Goal: Task Accomplishment & Management: Manage account settings

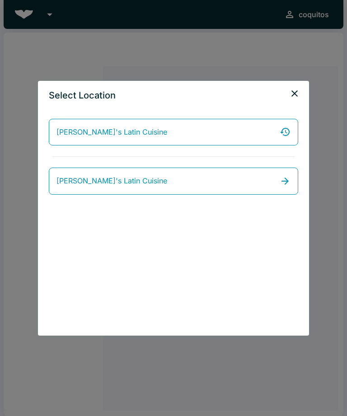
click at [292, 97] on icon "close" at bounding box center [294, 93] width 11 height 11
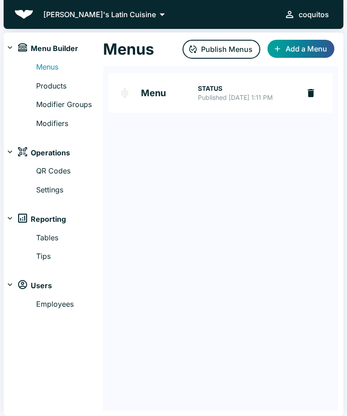
click at [214, 102] on p "Published Sep 03, 2025 at 1:11 PM" at bounding box center [245, 97] width 95 height 9
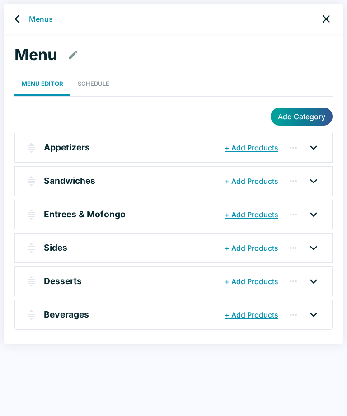
click at [311, 147] on icon at bounding box center [313, 148] width 14 height 14
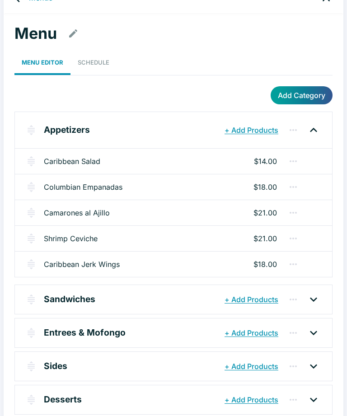
scroll to position [38, 0]
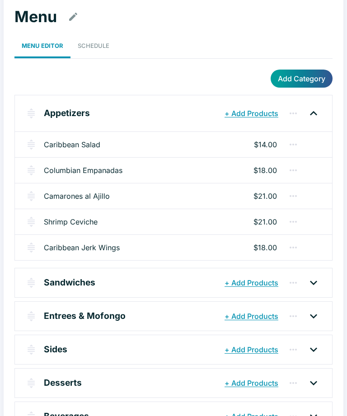
click at [316, 283] on icon at bounding box center [313, 283] width 14 height 14
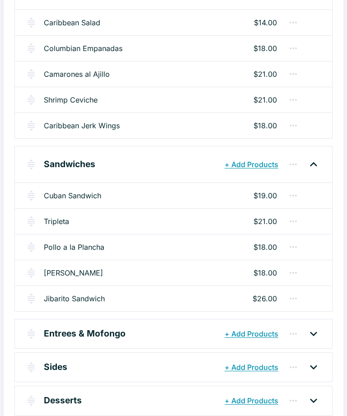
scroll to position [178, 0]
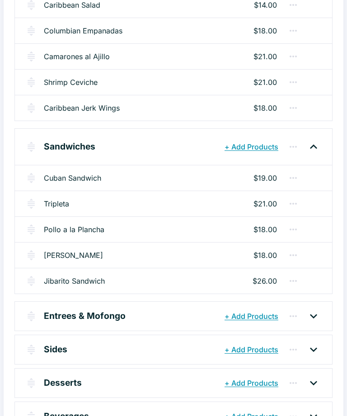
click at [319, 317] on icon at bounding box center [313, 316] width 14 height 14
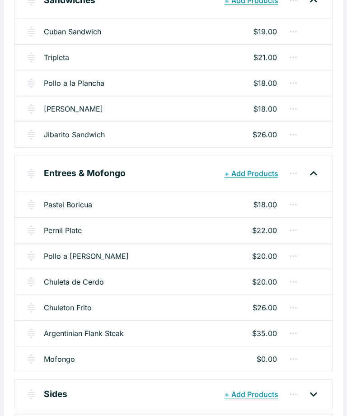
scroll to position [369, 0]
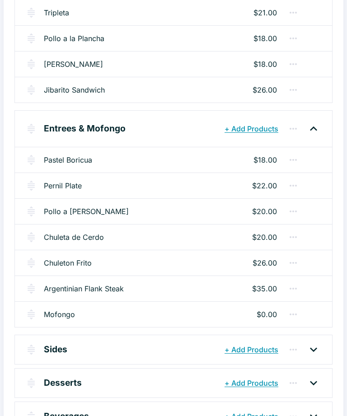
click at [293, 314] on icon "button" at bounding box center [293, 315] width 7 height 2
click at [142, 310] on div at bounding box center [173, 208] width 347 height 416
click at [312, 353] on icon at bounding box center [313, 350] width 14 height 14
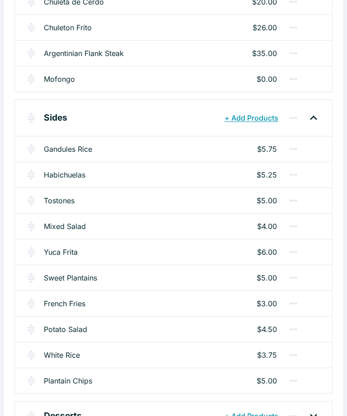
scroll to position [637, 0]
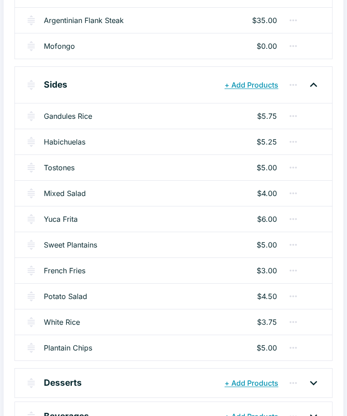
click at [318, 380] on icon at bounding box center [313, 383] width 14 height 14
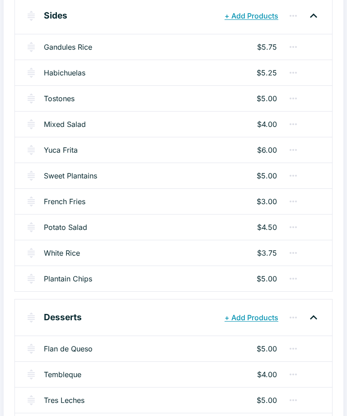
scroll to position [777, 0]
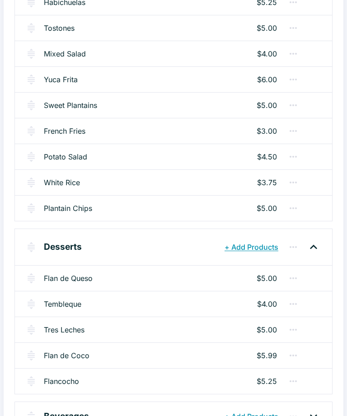
click at [96, 246] on icon "button" at bounding box center [97, 247] width 9 height 9
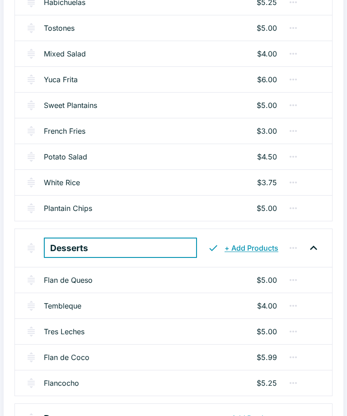
scroll to position [808, 0]
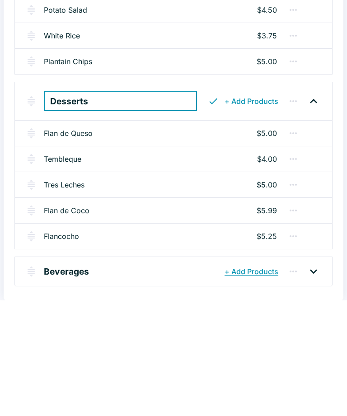
click at [291, 347] on icon "button" at bounding box center [293, 352] width 11 height 11
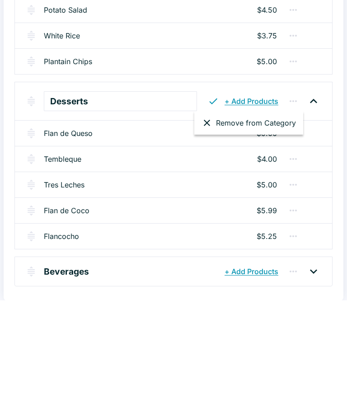
scroll to position [779, 0]
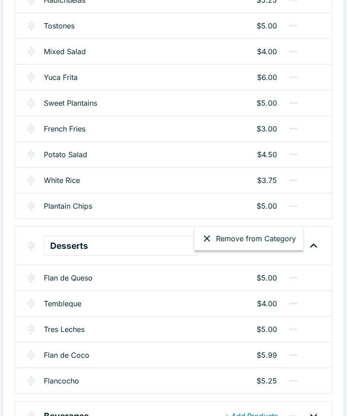
click at [292, 390] on div at bounding box center [173, 208] width 347 height 416
click at [287, 384] on button "button" at bounding box center [293, 381] width 18 height 18
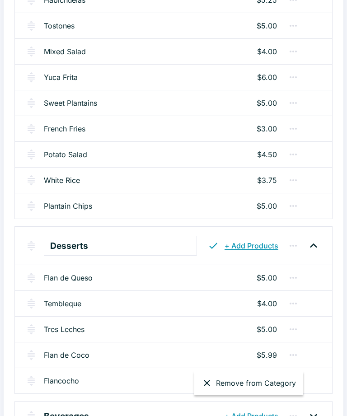
click at [160, 391] on div at bounding box center [173, 208] width 347 height 416
click at [64, 380] on link "Flancocho" at bounding box center [61, 381] width 35 height 11
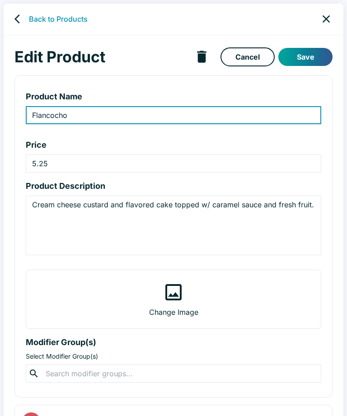
type input "Flancocho"
type input "5.25"
type textarea "Cream cheese custard and flavored cake topped w/ caramel sauce and fresh fruit."
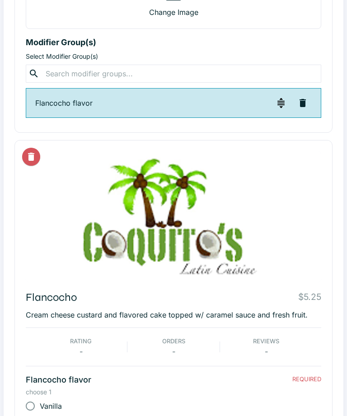
scroll to position [288, 0]
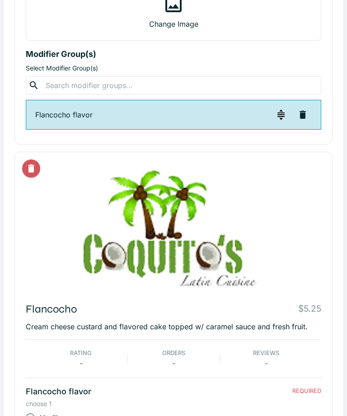
click at [280, 119] on img "button" at bounding box center [281, 114] width 11 height 11
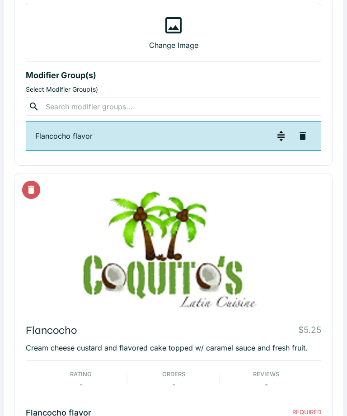
scroll to position [267, 0]
click at [284, 132] on img "button" at bounding box center [281, 136] width 11 height 11
click at [284, 131] on img "button" at bounding box center [281, 136] width 11 height 11
click at [280, 134] on img "button" at bounding box center [281, 136] width 11 height 11
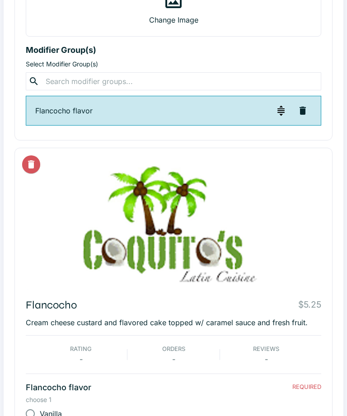
scroll to position [349, 0]
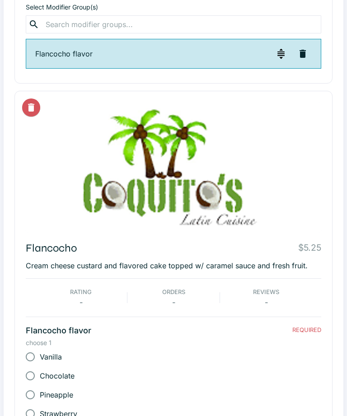
click at [313, 333] on p "REQUIRED" at bounding box center [306, 330] width 29 height 9
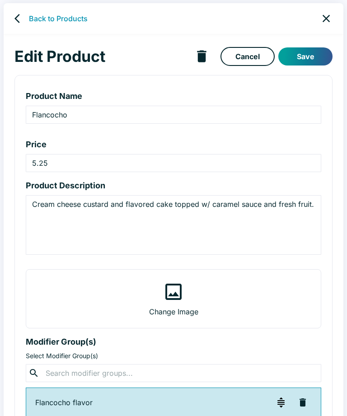
scroll to position [0, 0]
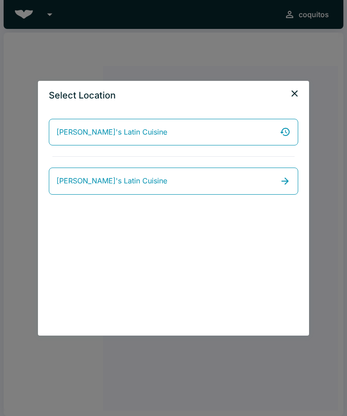
click at [295, 93] on icon "close" at bounding box center [294, 93] width 11 height 11
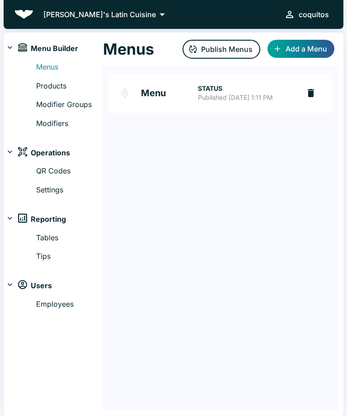
click at [57, 80] on link "Products" at bounding box center [69, 86] width 67 height 12
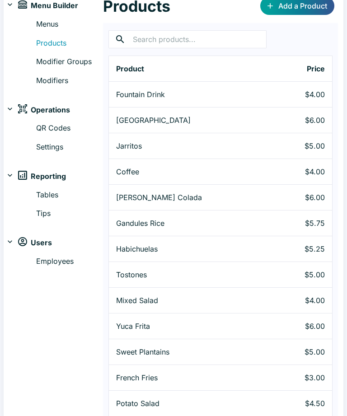
scroll to position [42, 0]
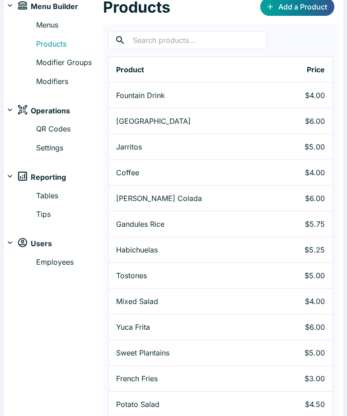
click at [298, 98] on p "$4.00" at bounding box center [301, 95] width 48 height 11
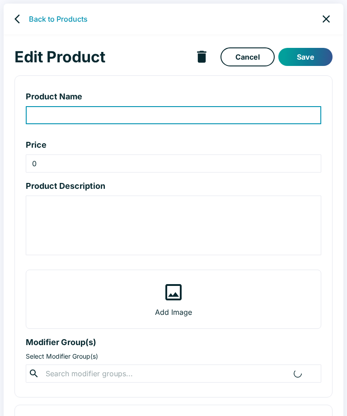
type input "Fountain Drink"
type input "4"
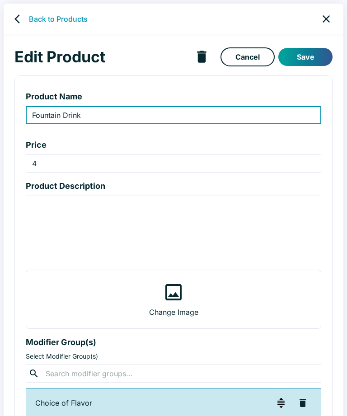
click at [17, 19] on icon "back" at bounding box center [19, 19] width 11 height 11
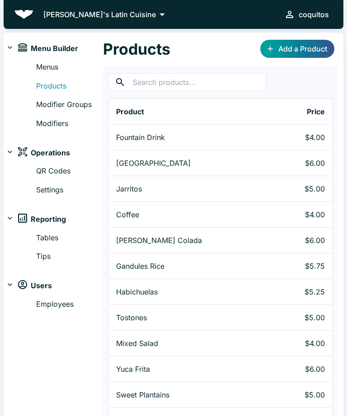
click at [70, 107] on link "Modifier Groups" at bounding box center [69, 105] width 67 height 12
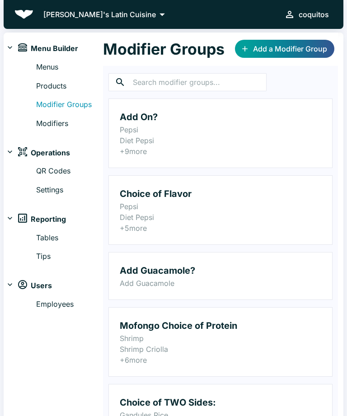
click at [244, 216] on p "Diet Pepsi" at bounding box center [221, 217] width 202 height 11
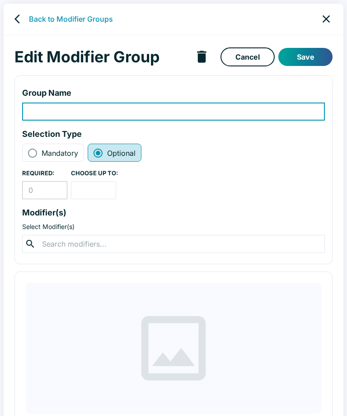
type input "Choice of Flavor"
radio input "true"
radio input "false"
type input "1"
